Goal: Task Accomplishment & Management: Manage account settings

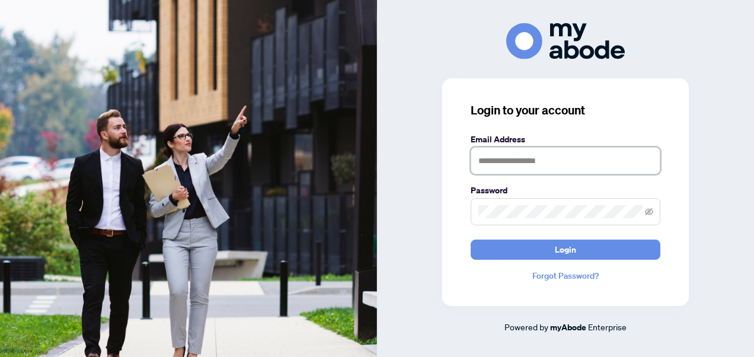
click at [503, 162] on input "text" at bounding box center [566, 160] width 190 height 27
type input "**********"
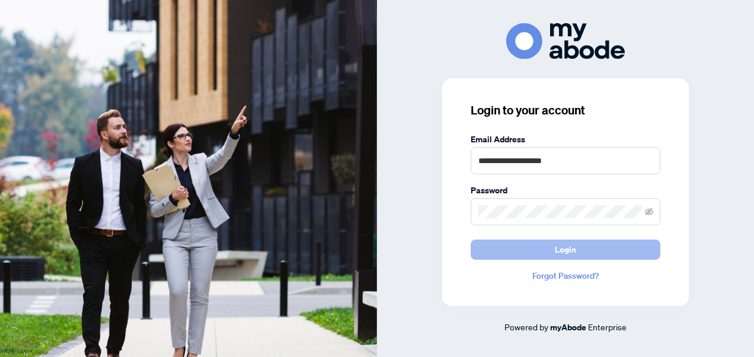
click at [537, 252] on button "Login" at bounding box center [566, 249] width 190 height 20
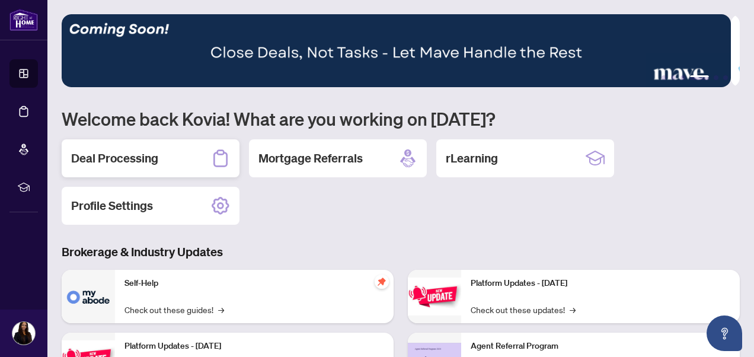
click at [151, 150] on h2 "Deal Processing" at bounding box center [114, 158] width 87 height 17
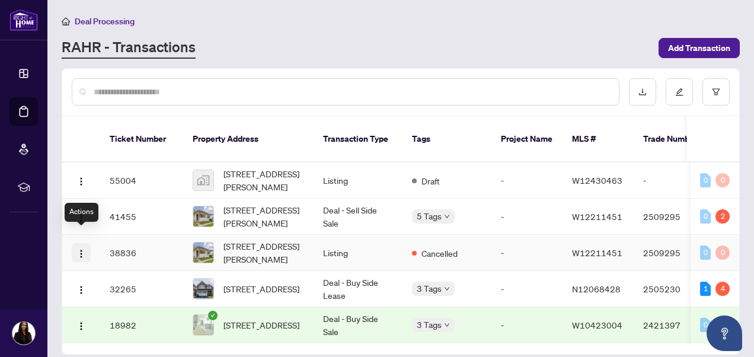
click at [79, 249] on img "button" at bounding box center [80, 253] width 9 height 9
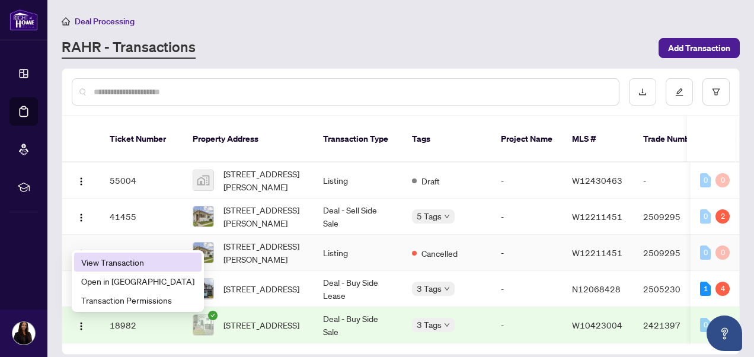
click at [98, 262] on span "View Transaction" at bounding box center [137, 261] width 113 height 13
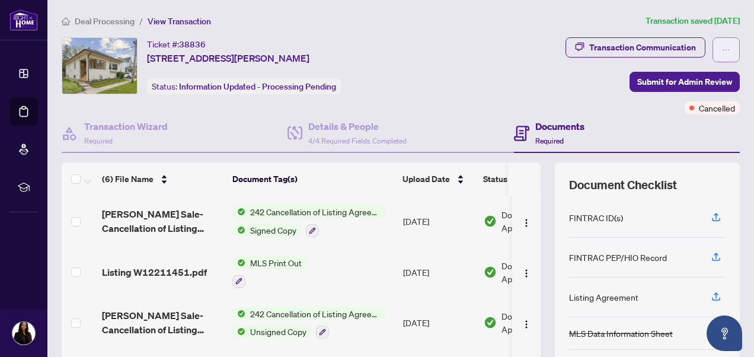
click at [722, 51] on icon "ellipsis" at bounding box center [726, 50] width 8 height 8
click at [610, 98] on div "Transaction Communication Submit for Admin Review Cancelled" at bounding box center [598, 75] width 285 height 77
click at [711, 260] on span "button" at bounding box center [716, 257] width 11 height 19
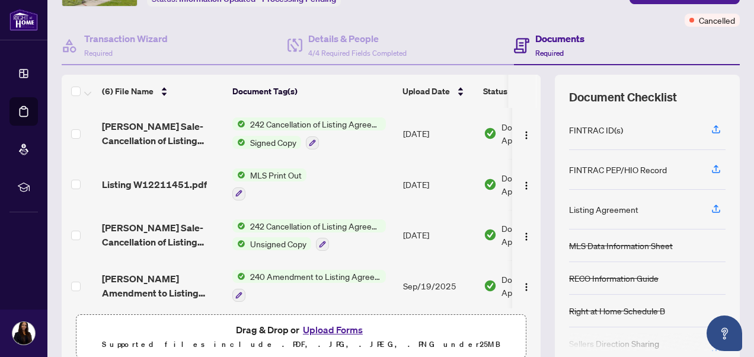
scroll to position [87, 0]
click at [711, 127] on icon "button" at bounding box center [716, 129] width 11 height 11
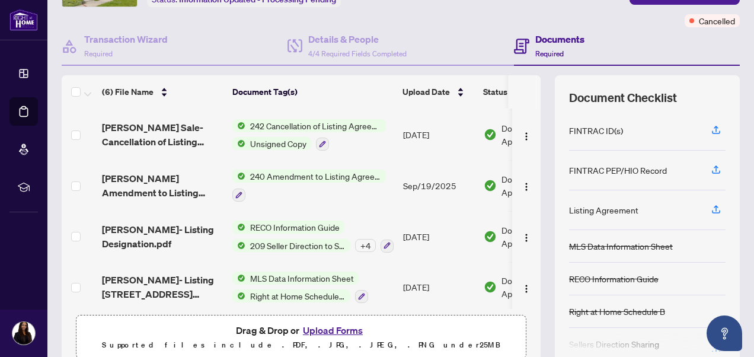
scroll to position [106, 0]
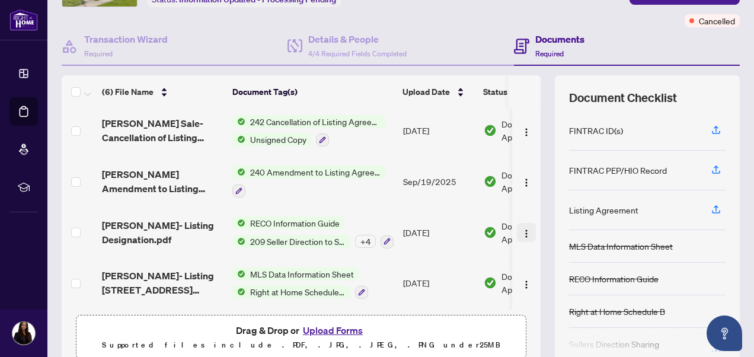
click at [522, 232] on img "button" at bounding box center [526, 233] width 9 height 9
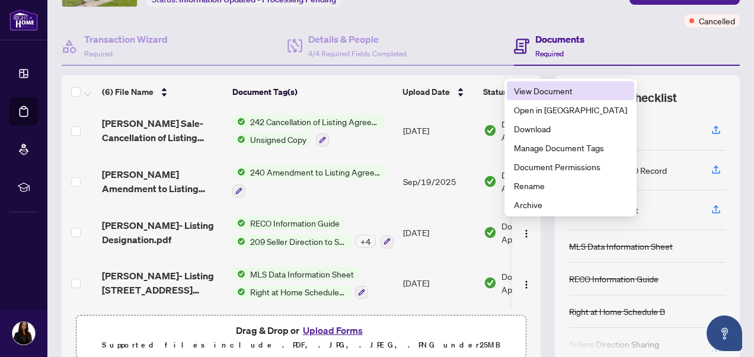
click at [570, 93] on span "View Document" at bounding box center [570, 90] width 113 height 13
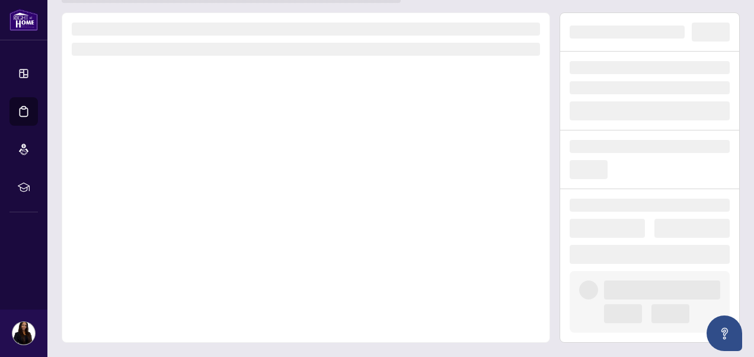
scroll to position [46, 0]
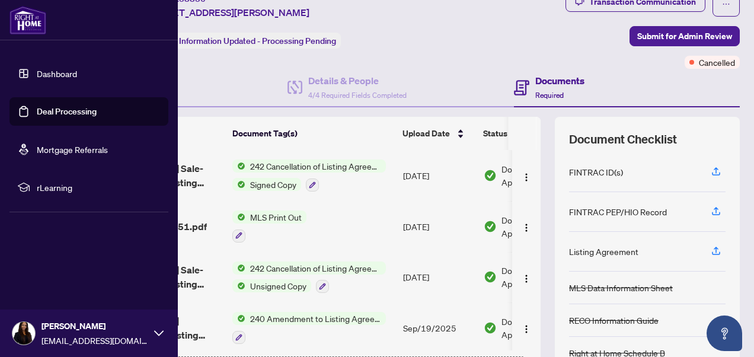
click at [43, 76] on link "Dashboard" at bounding box center [57, 73] width 40 height 11
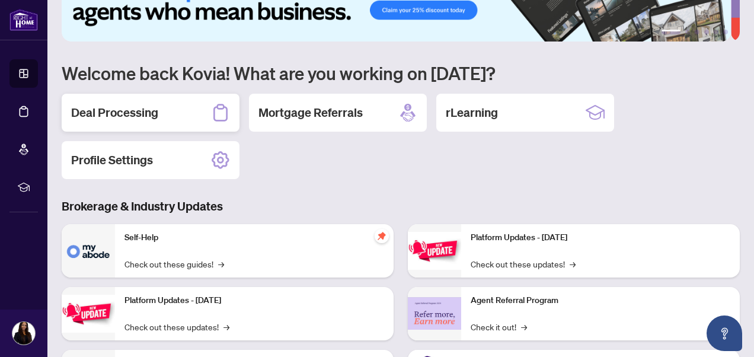
click at [183, 114] on div "Deal Processing" at bounding box center [151, 113] width 178 height 38
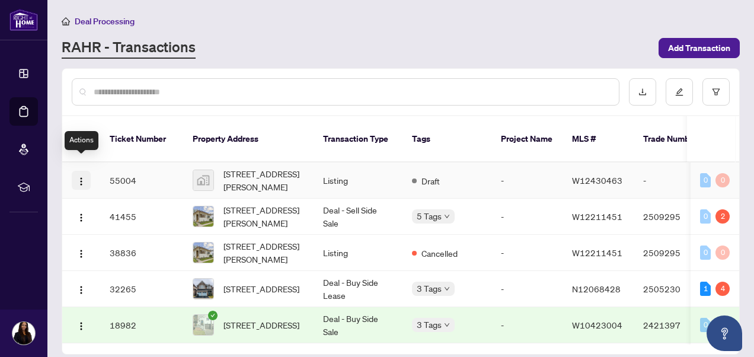
click at [85, 177] on img "button" at bounding box center [80, 181] width 9 height 9
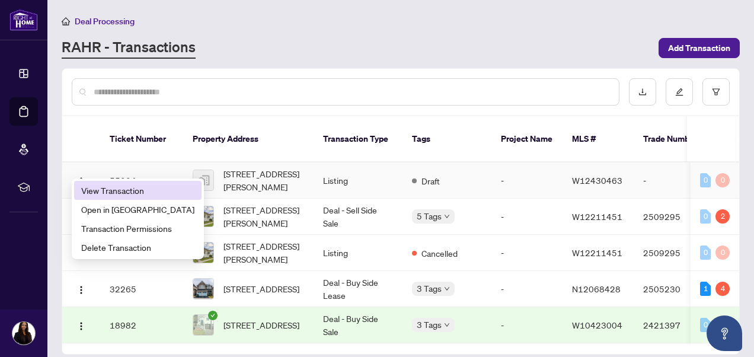
click at [109, 190] on span "View Transaction" at bounding box center [137, 190] width 113 height 13
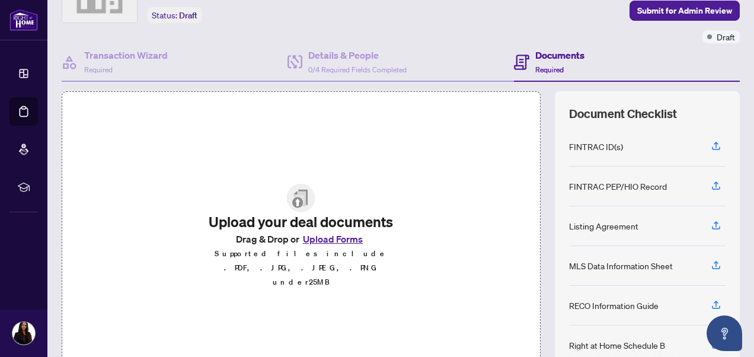
scroll to position [73, 0]
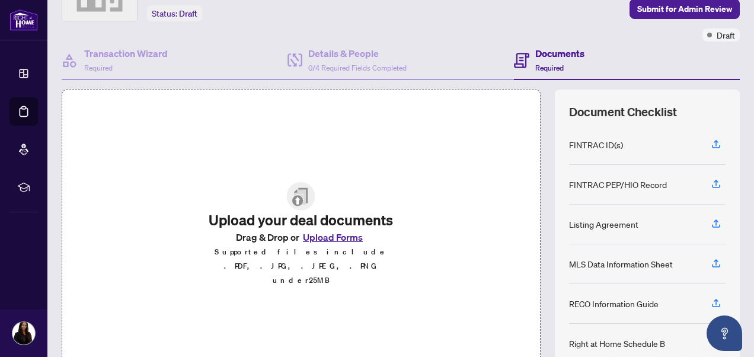
click at [333, 245] on button "Upload Forms" at bounding box center [332, 236] width 67 height 15
click at [321, 245] on button "Upload Forms" at bounding box center [332, 236] width 67 height 15
click at [299, 229] on button "Upload Forms" at bounding box center [332, 236] width 67 height 15
click at [711, 261] on icon "button" at bounding box center [716, 263] width 11 height 11
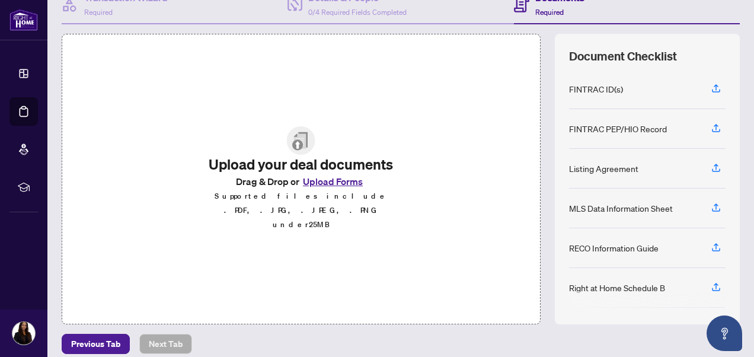
scroll to position [133, 0]
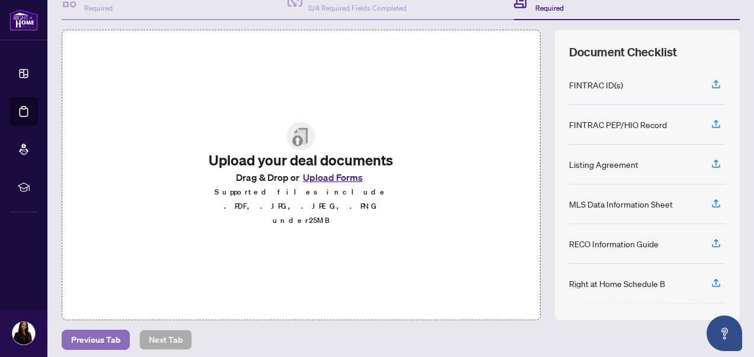
click at [102, 334] on span "Previous Tab" at bounding box center [95, 339] width 49 height 19
